Goal: Information Seeking & Learning: Understand process/instructions

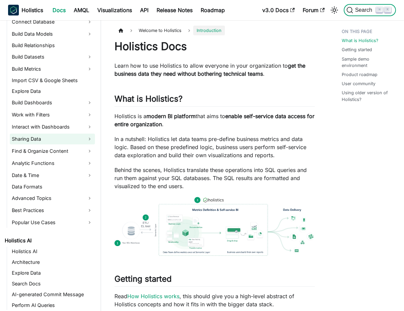
scroll to position [123, 0]
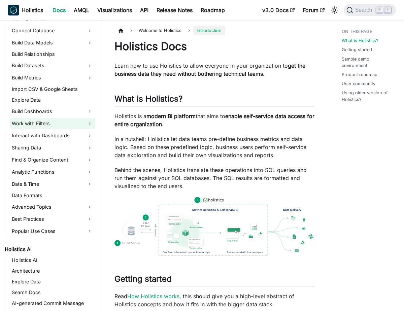
click at [53, 121] on link "Work with Filters" at bounding box center [52, 123] width 85 height 11
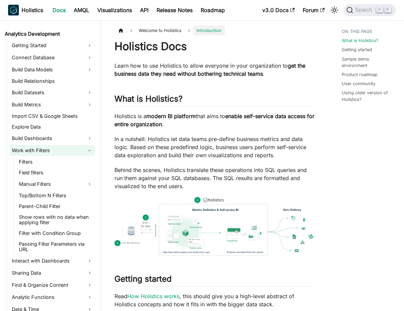
scroll to position [94, 0]
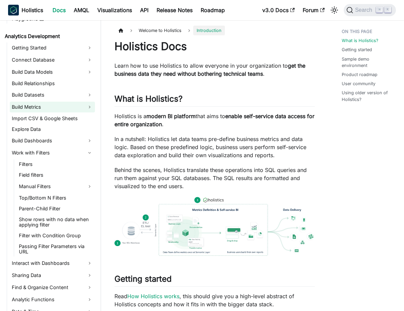
click at [69, 110] on link "Build Metrics" at bounding box center [52, 107] width 85 height 11
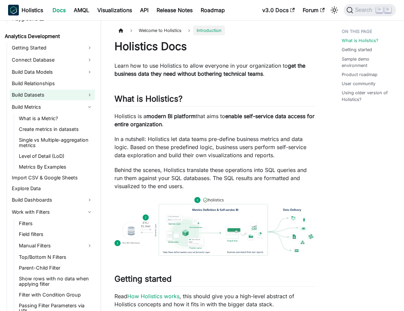
click at [68, 93] on link "Build Datasets" at bounding box center [52, 95] width 85 height 11
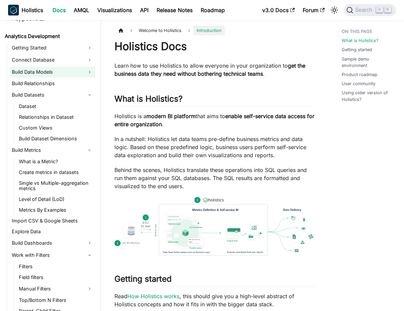
click at [69, 73] on link "Build Data Models" at bounding box center [52, 72] width 85 height 11
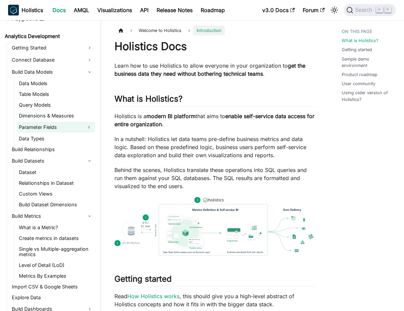
click at [69, 127] on link "Parameter Fields" at bounding box center [50, 127] width 66 height 11
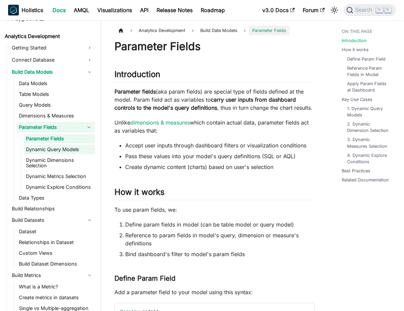
click at [76, 150] on link "Dynamic Query Models" at bounding box center [59, 149] width 71 height 9
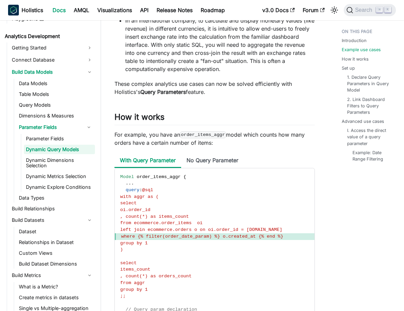
scroll to position [468, 0]
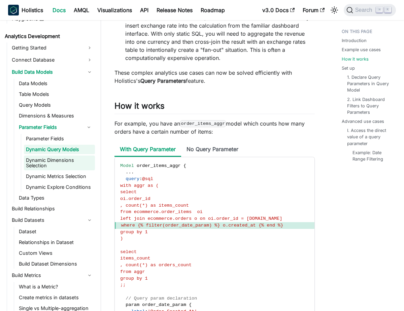
click at [64, 159] on link "Dynamic Dimensions Selection" at bounding box center [59, 163] width 71 height 15
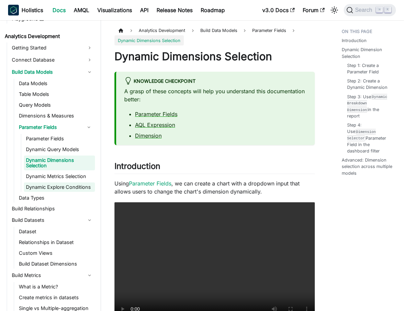
click at [70, 188] on link "Dynamic Explore Conditions" at bounding box center [59, 187] width 71 height 9
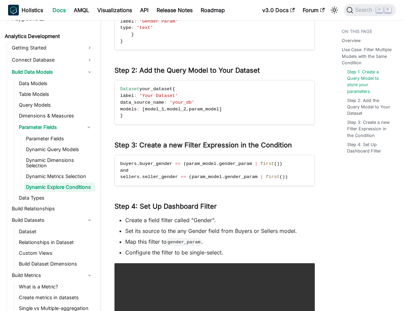
scroll to position [367, 0]
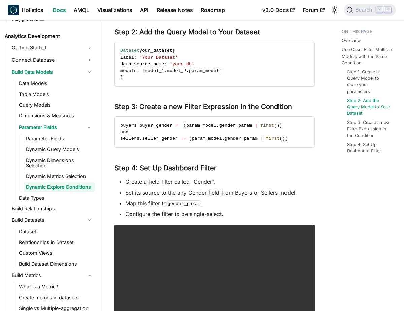
click at [197, 191] on li "Set its source to the any Gender field from Buyers or Sellers model." at bounding box center [220, 193] width 190 height 8
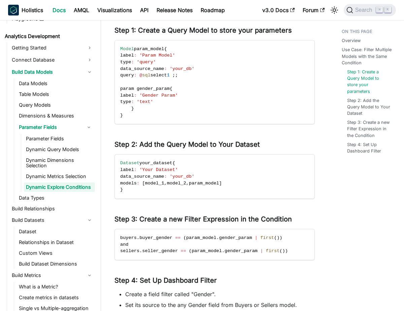
scroll to position [257, 0]
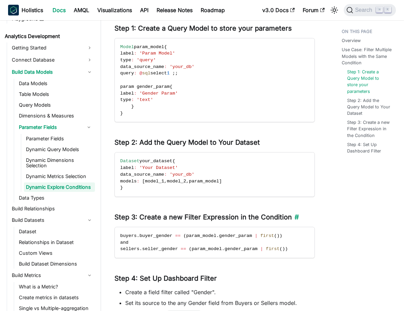
click at [235, 217] on h3 "Step 3: Create a new Filter Expression in the Condition ​" at bounding box center [215, 217] width 200 height 8
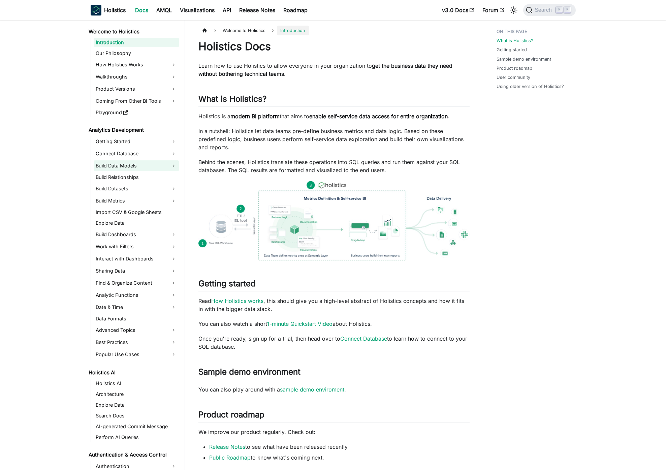
click at [146, 164] on link "Build Data Models" at bounding box center [136, 165] width 85 height 11
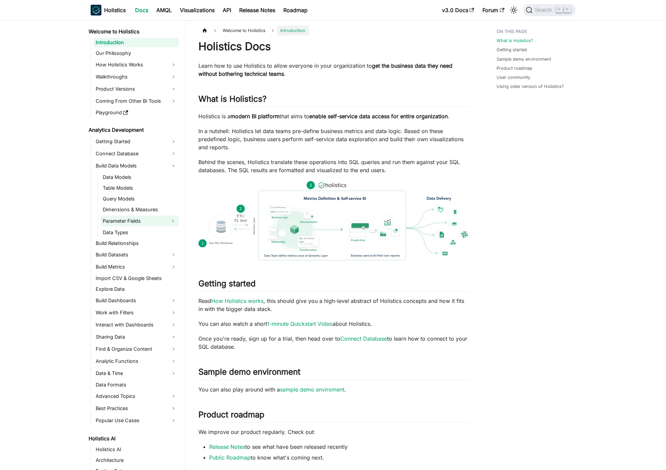
click at [150, 218] on link "Parameter Fields" at bounding box center [134, 221] width 66 height 11
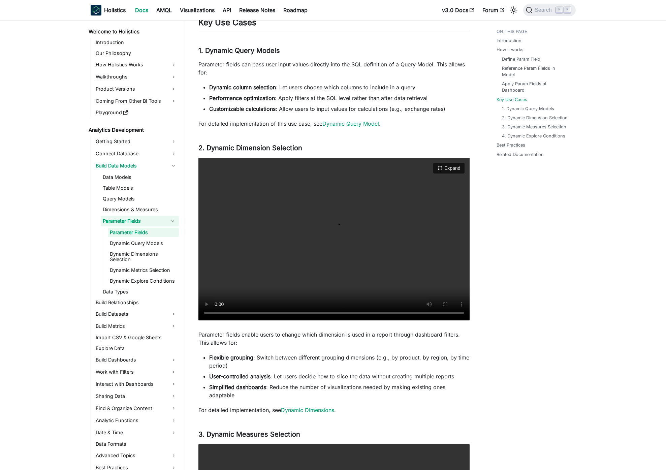
scroll to position [964, 0]
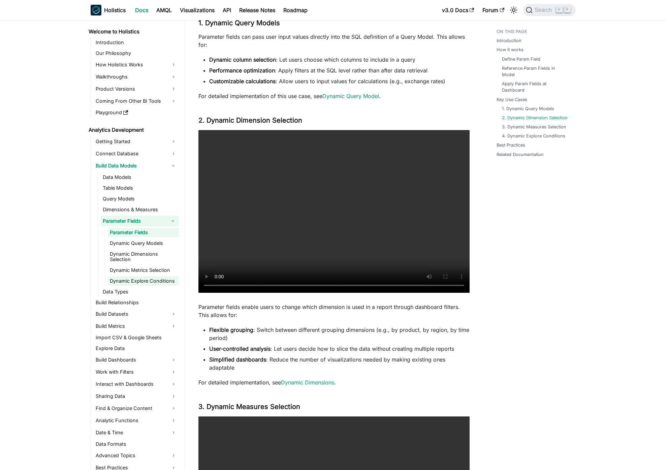
click at [163, 283] on link "Dynamic Explore Conditions" at bounding box center [143, 280] width 71 height 9
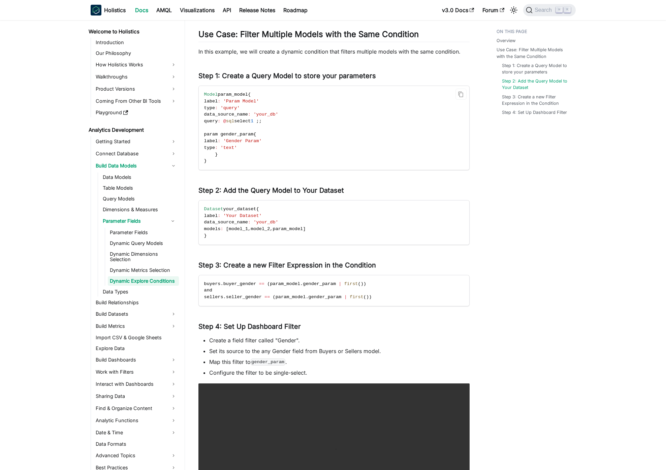
scroll to position [232, 0]
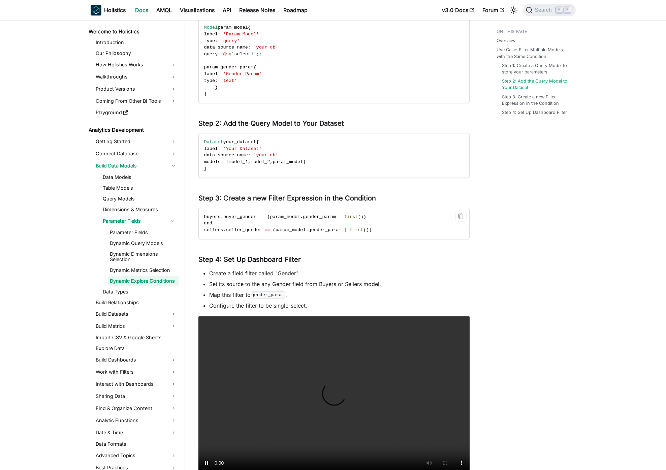
click at [330, 219] on span "gender_param" at bounding box center [319, 216] width 33 height 5
click at [335, 230] on span "gender_param" at bounding box center [325, 229] width 33 height 5
click at [335, 229] on span "gender_param" at bounding box center [325, 229] width 33 height 5
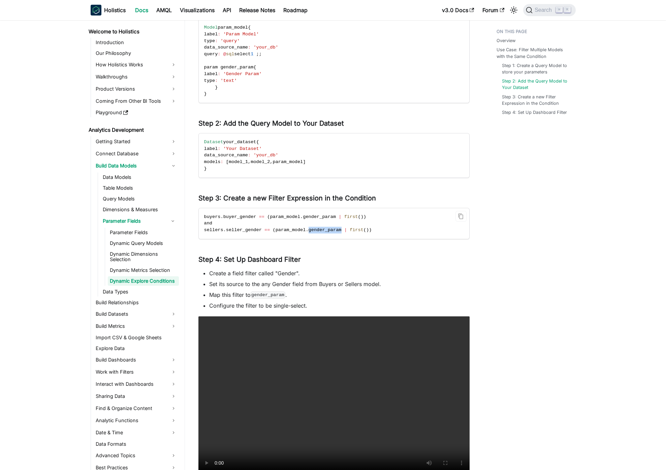
click at [335, 229] on span "gender_param" at bounding box center [325, 229] width 33 height 5
click at [330, 218] on span "gender_param" at bounding box center [319, 216] width 33 height 5
click at [207, 224] on span "and" at bounding box center [208, 223] width 8 height 5
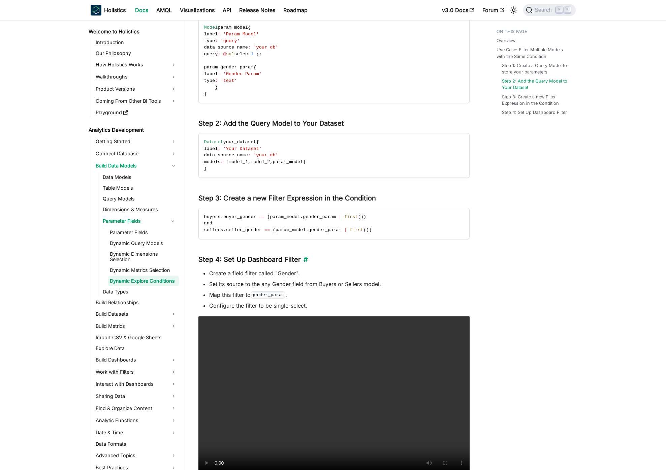
click at [328, 263] on h3 "Step 4: Set Up Dashboard Filter ​" at bounding box center [333, 259] width 271 height 8
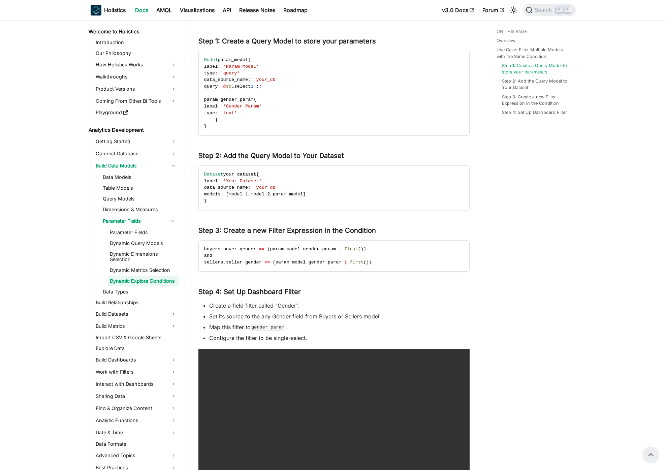
scroll to position [198, 0]
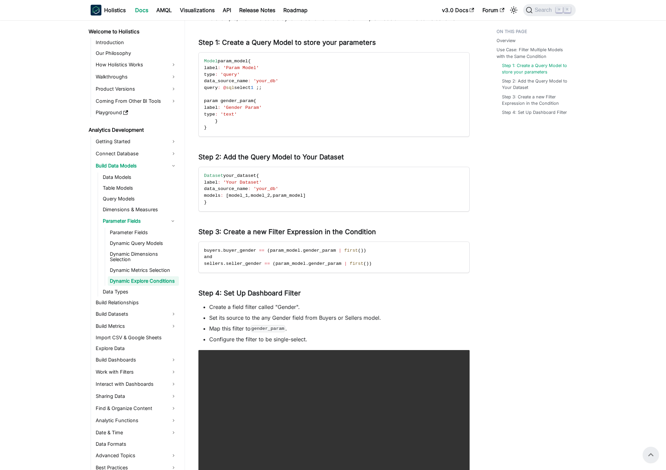
click at [537, 308] on div "Overview Use Case: Filter Multiple Models with the Same Condition Step 1: Creat…" at bounding box center [532, 200] width 99 height 745
drag, startPoint x: 323, startPoint y: 232, endPoint x: 269, endPoint y: 228, distance: 54.0
click at [269, 228] on h3 "Step 3: Create a new Filter Expression in the Condition ​" at bounding box center [333, 232] width 271 height 8
click at [280, 238] on div "Dynamic Explore Conditions knowledge checkpoint A grasp of these concepts will …" at bounding box center [333, 177] width 271 height 671
